Goal: Task Accomplishment & Management: Use online tool/utility

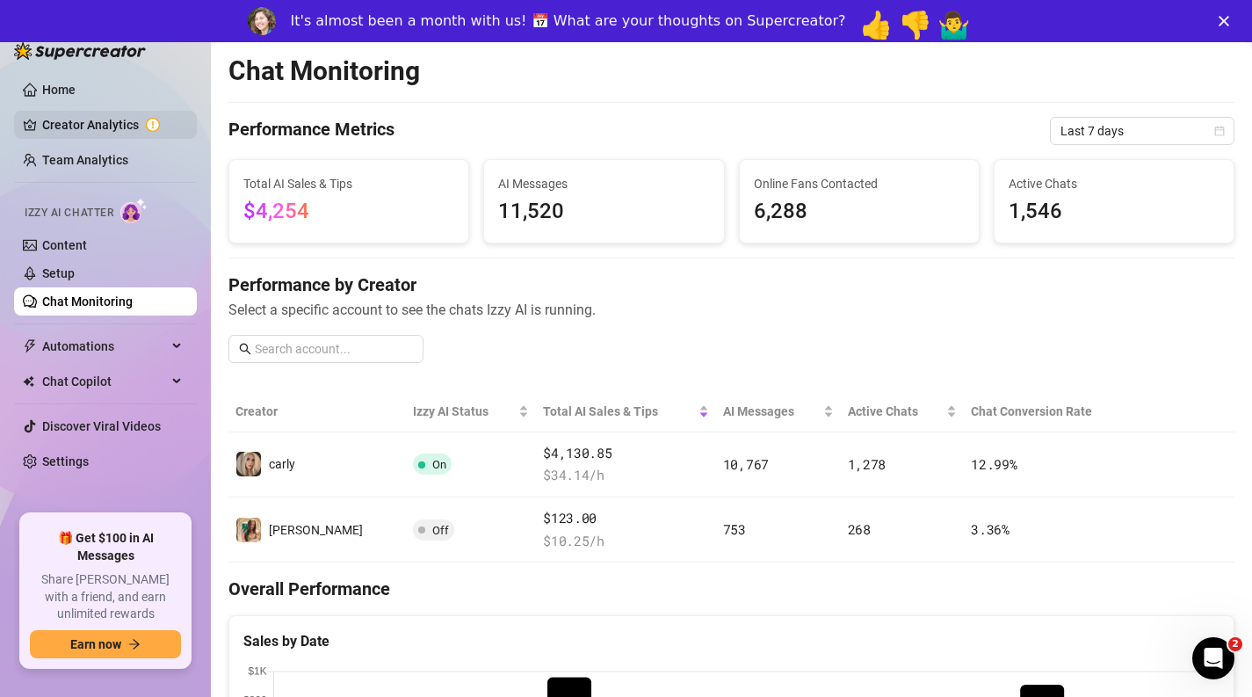
click at [80, 119] on link "Creator Analytics" at bounding box center [112, 125] width 141 height 28
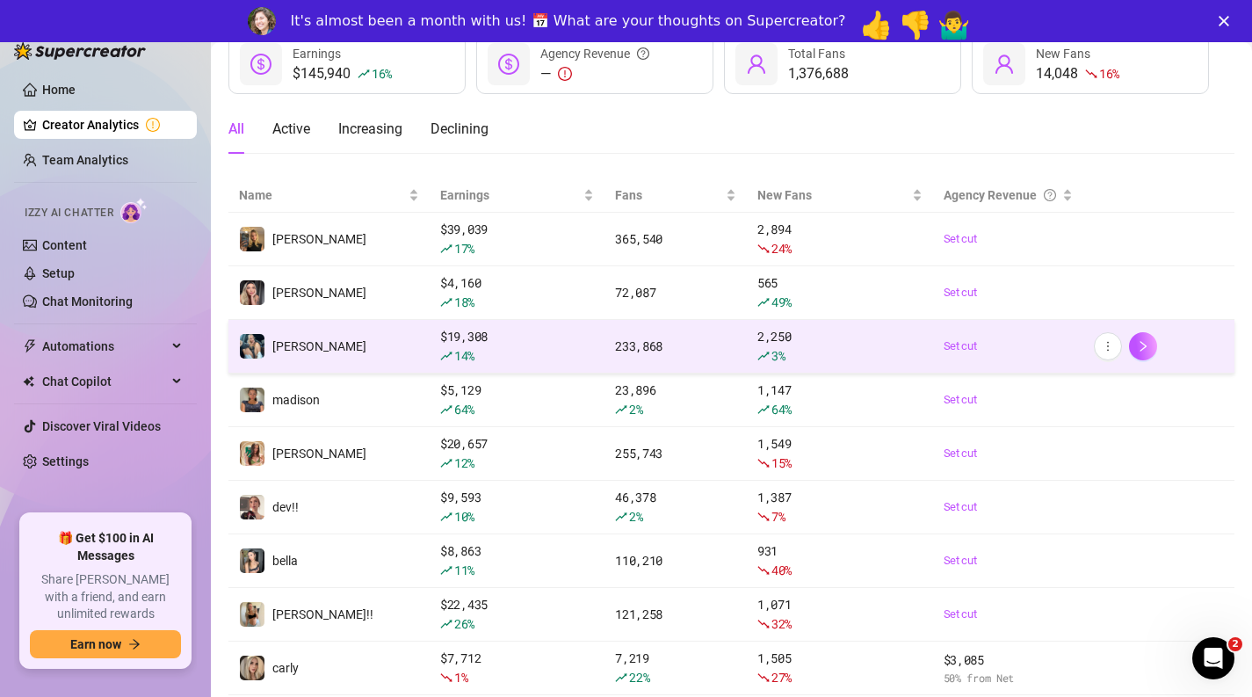
scroll to position [115, 0]
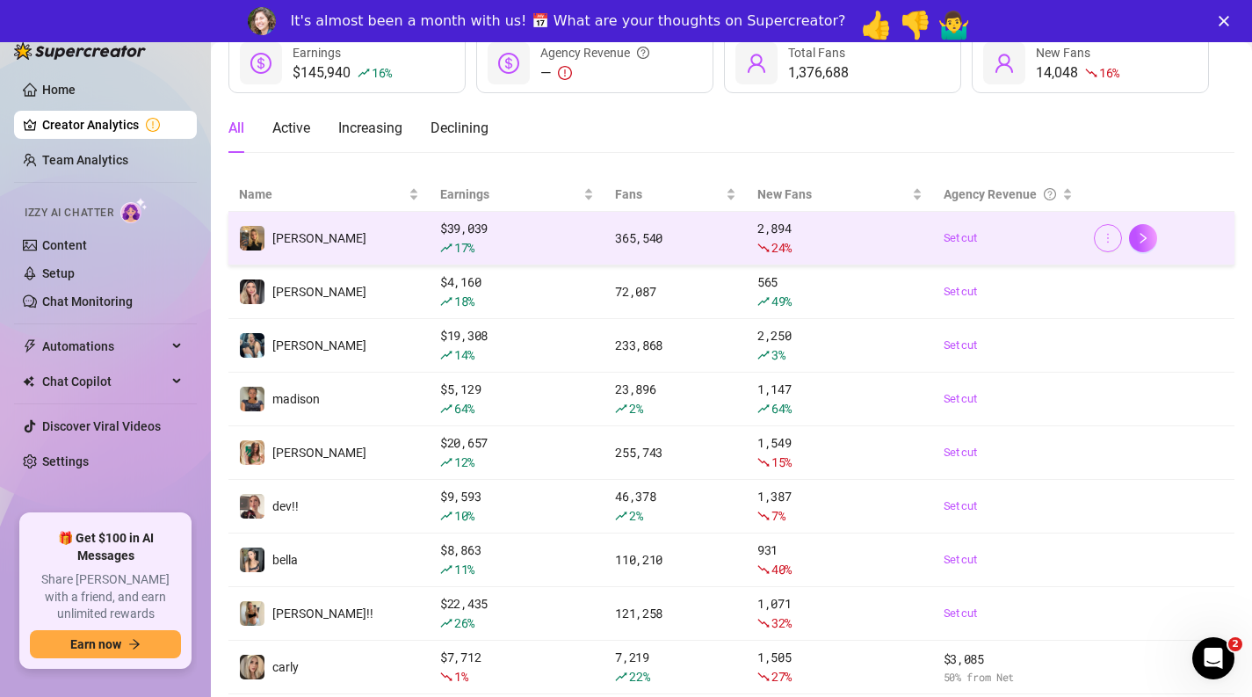
click at [1103, 239] on icon "more" at bounding box center [1108, 238] width 12 height 12
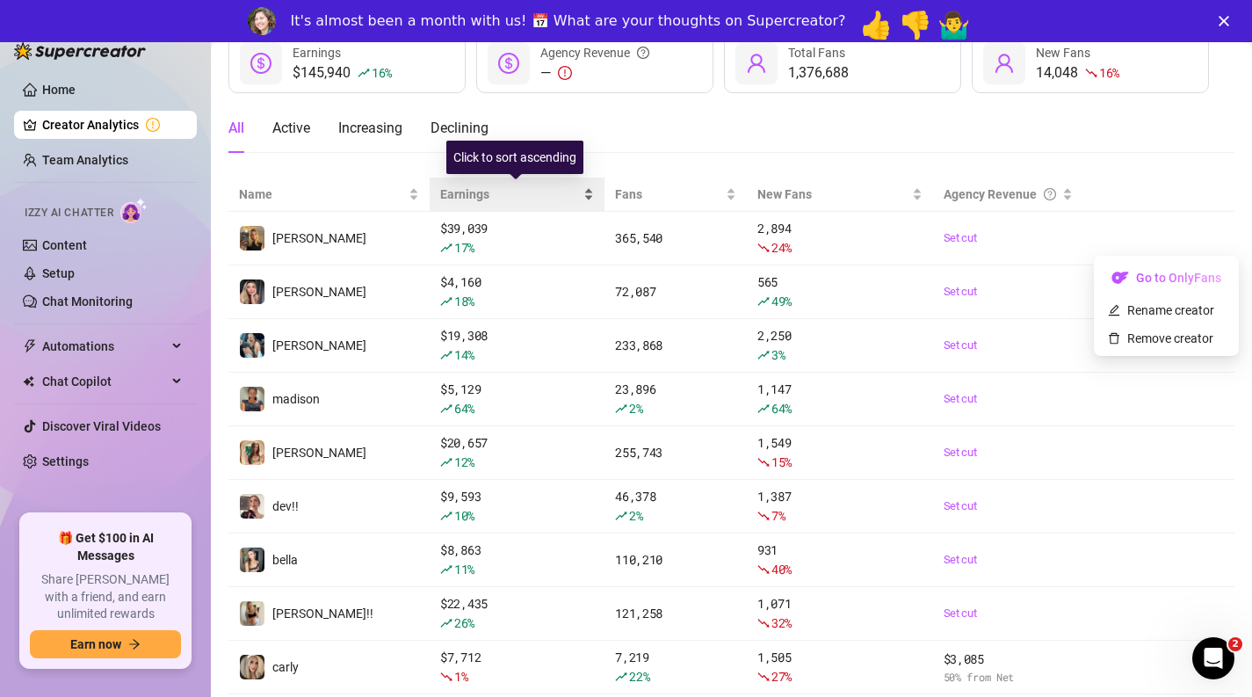
click at [575, 196] on span "Earnings" at bounding box center [510, 193] width 140 height 19
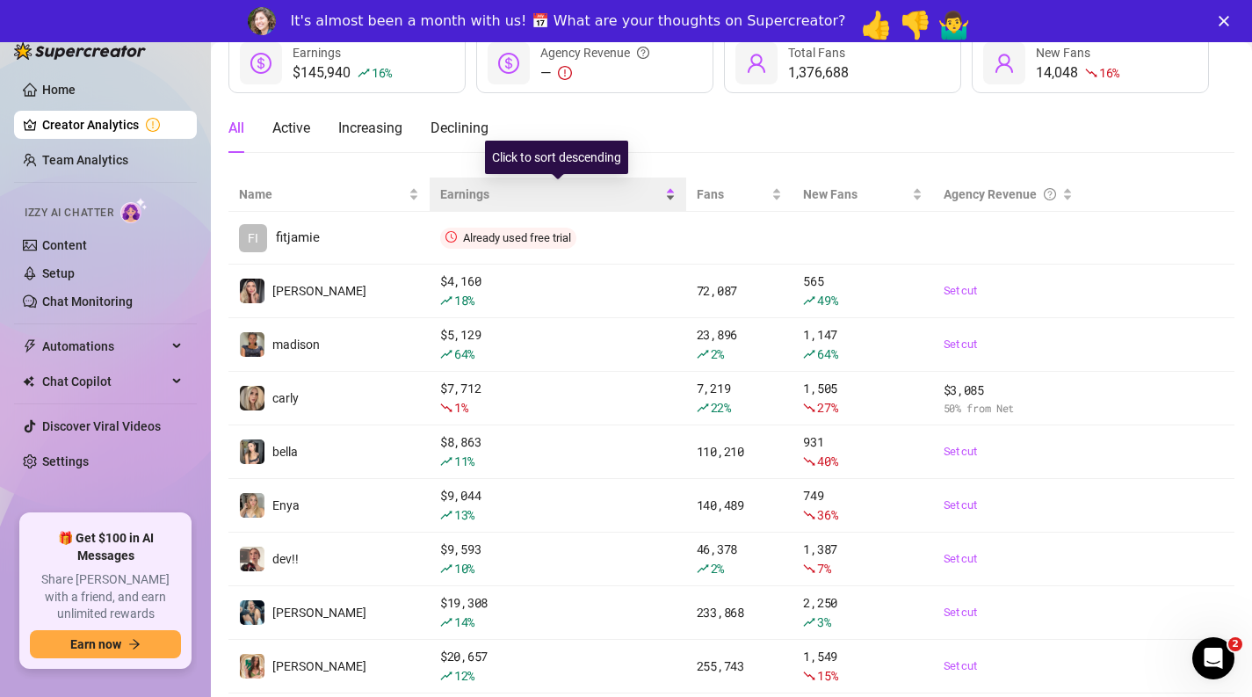
click at [656, 201] on span "Earnings" at bounding box center [550, 193] width 221 height 19
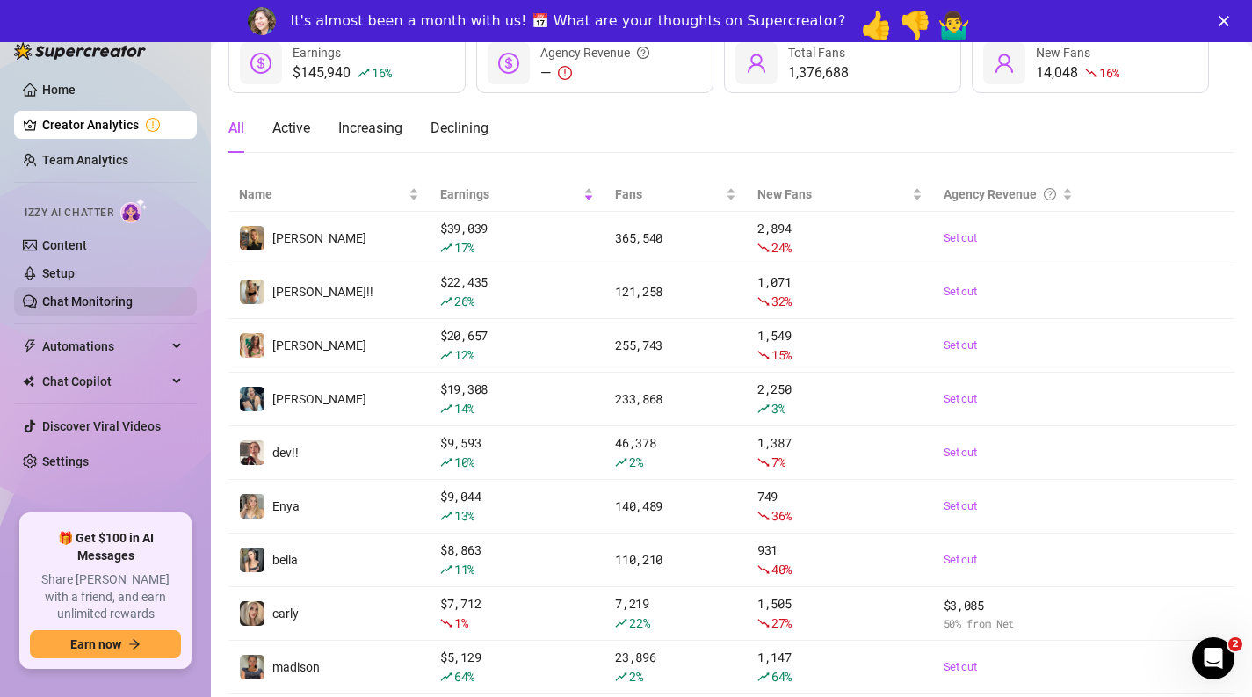
click at [105, 298] on link "Chat Monitoring" at bounding box center [87, 301] width 90 height 14
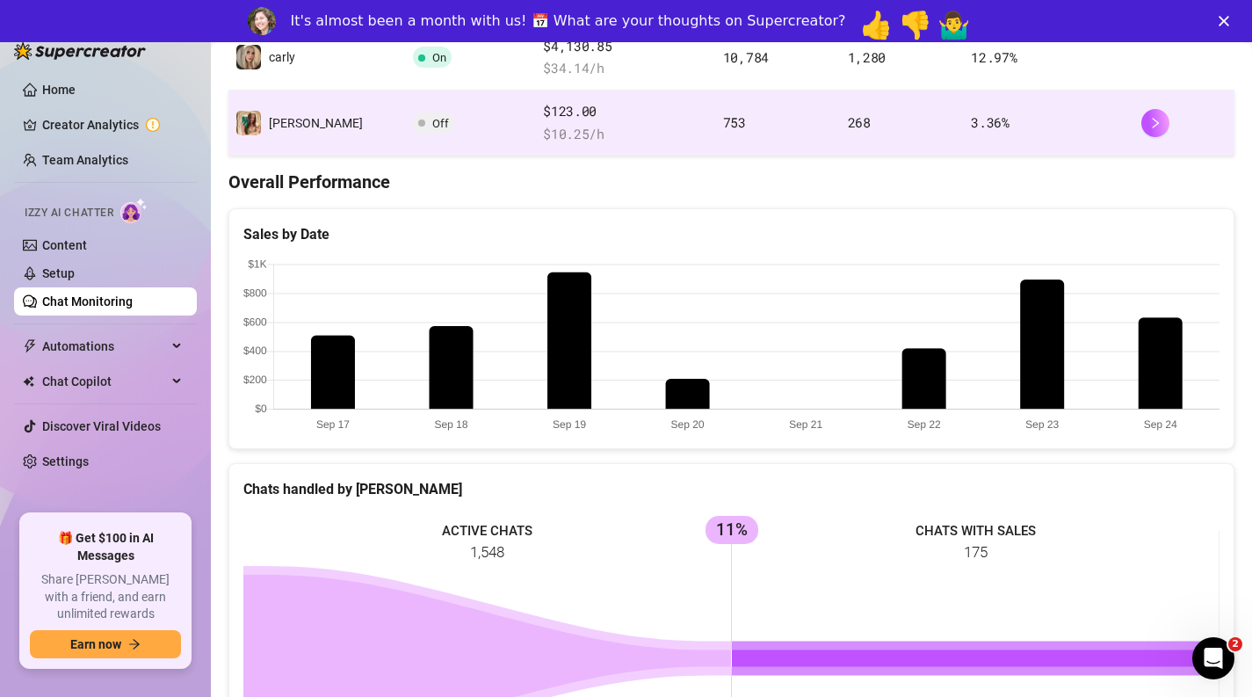
scroll to position [427, 0]
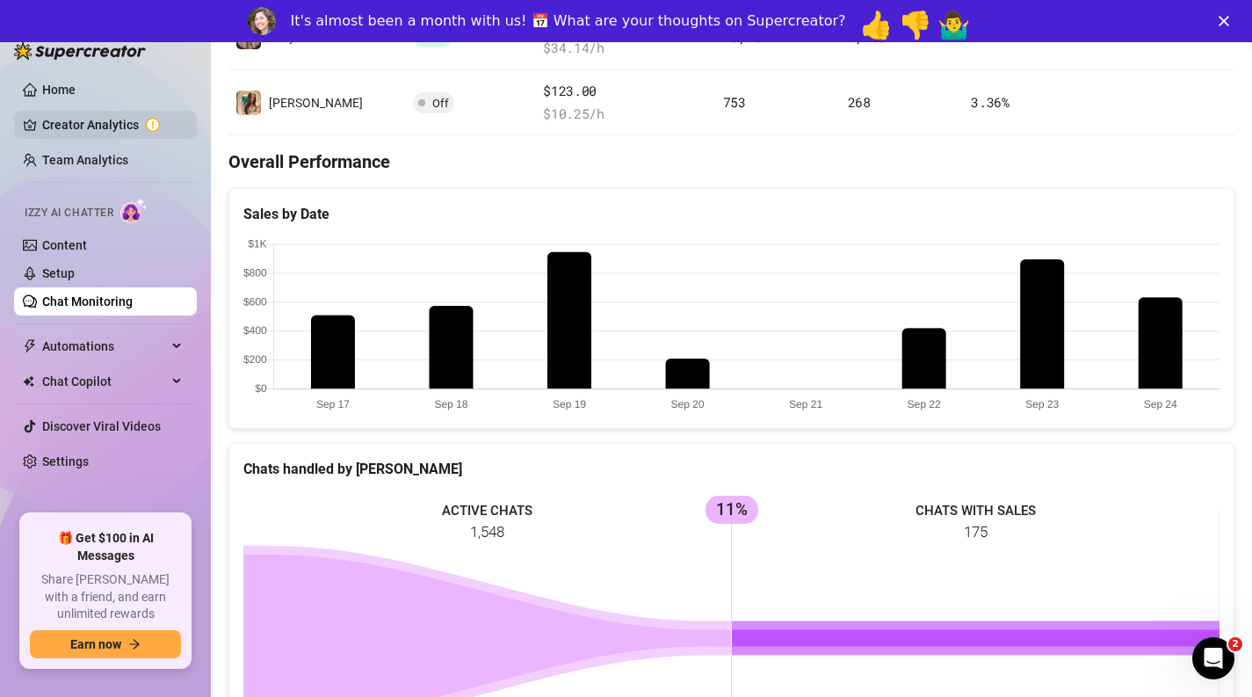
click at [115, 135] on link "Creator Analytics" at bounding box center [112, 125] width 141 height 28
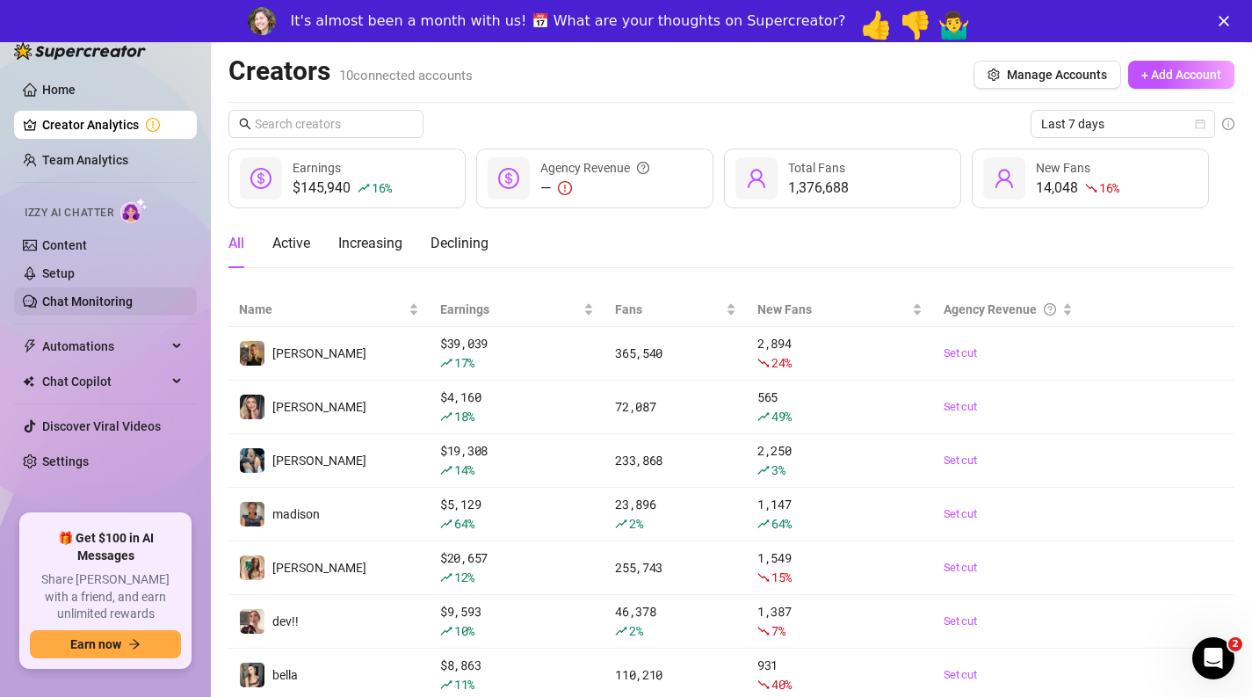
click at [123, 308] on link "Chat Monitoring" at bounding box center [87, 301] width 90 height 14
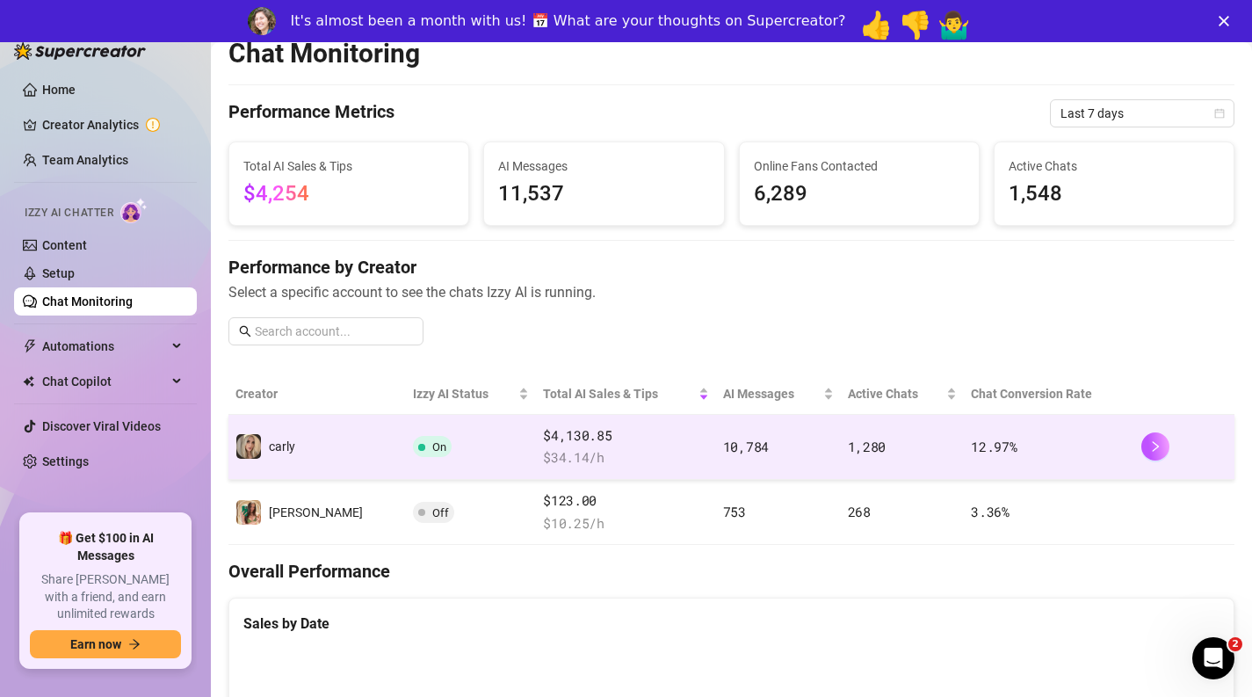
scroll to position [24, 0]
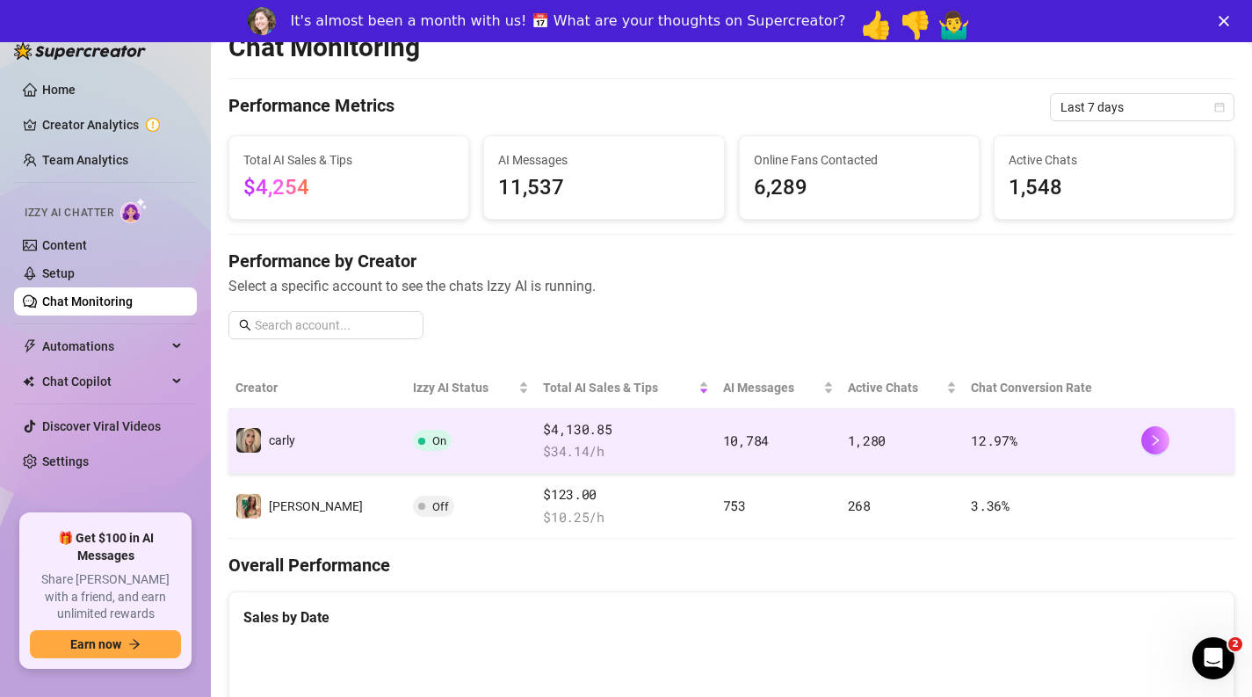
click at [467, 455] on td "On" at bounding box center [471, 440] width 130 height 65
